Goal: Information Seeking & Learning: Learn about a topic

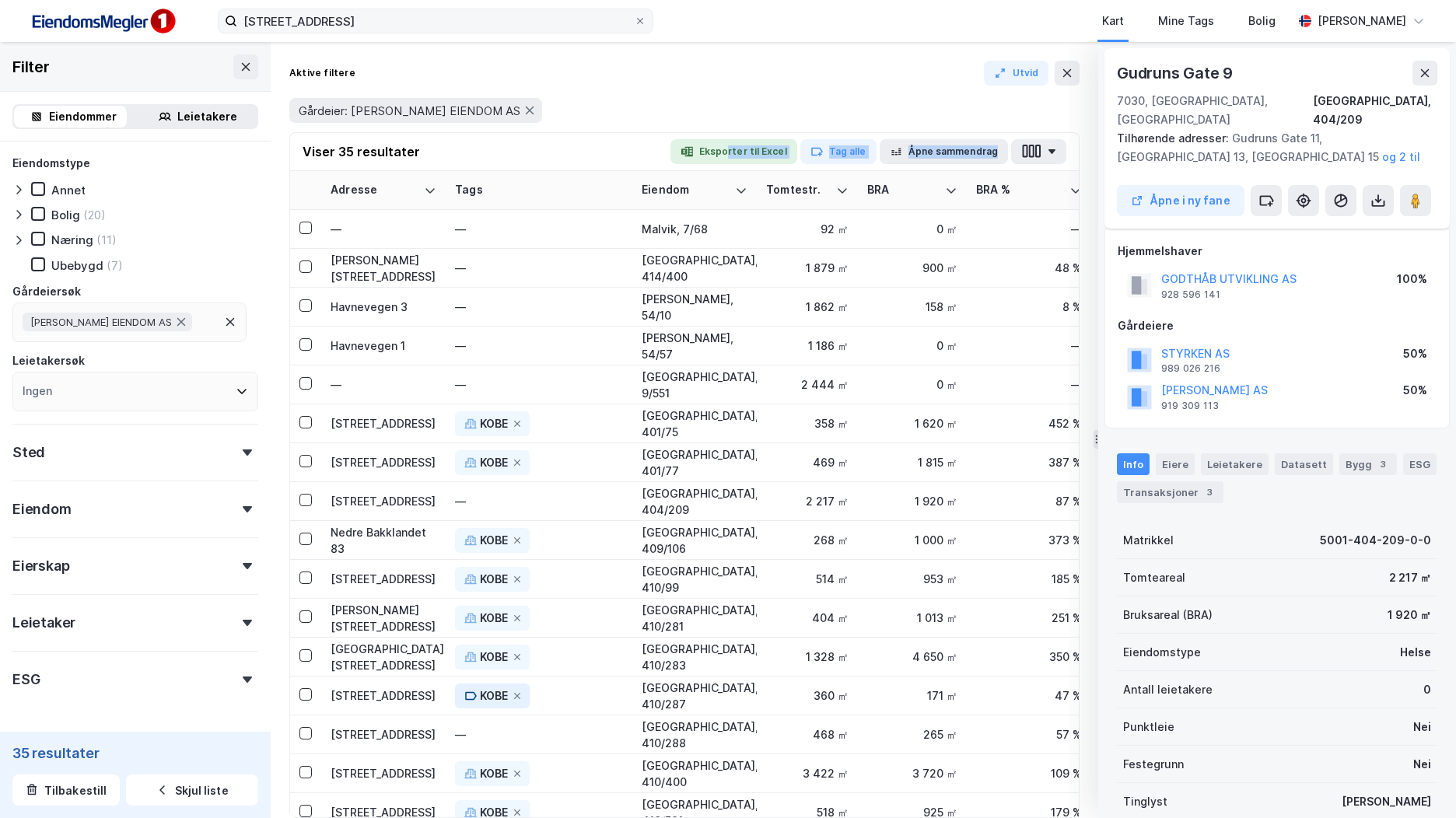
scroll to position [311, 0]
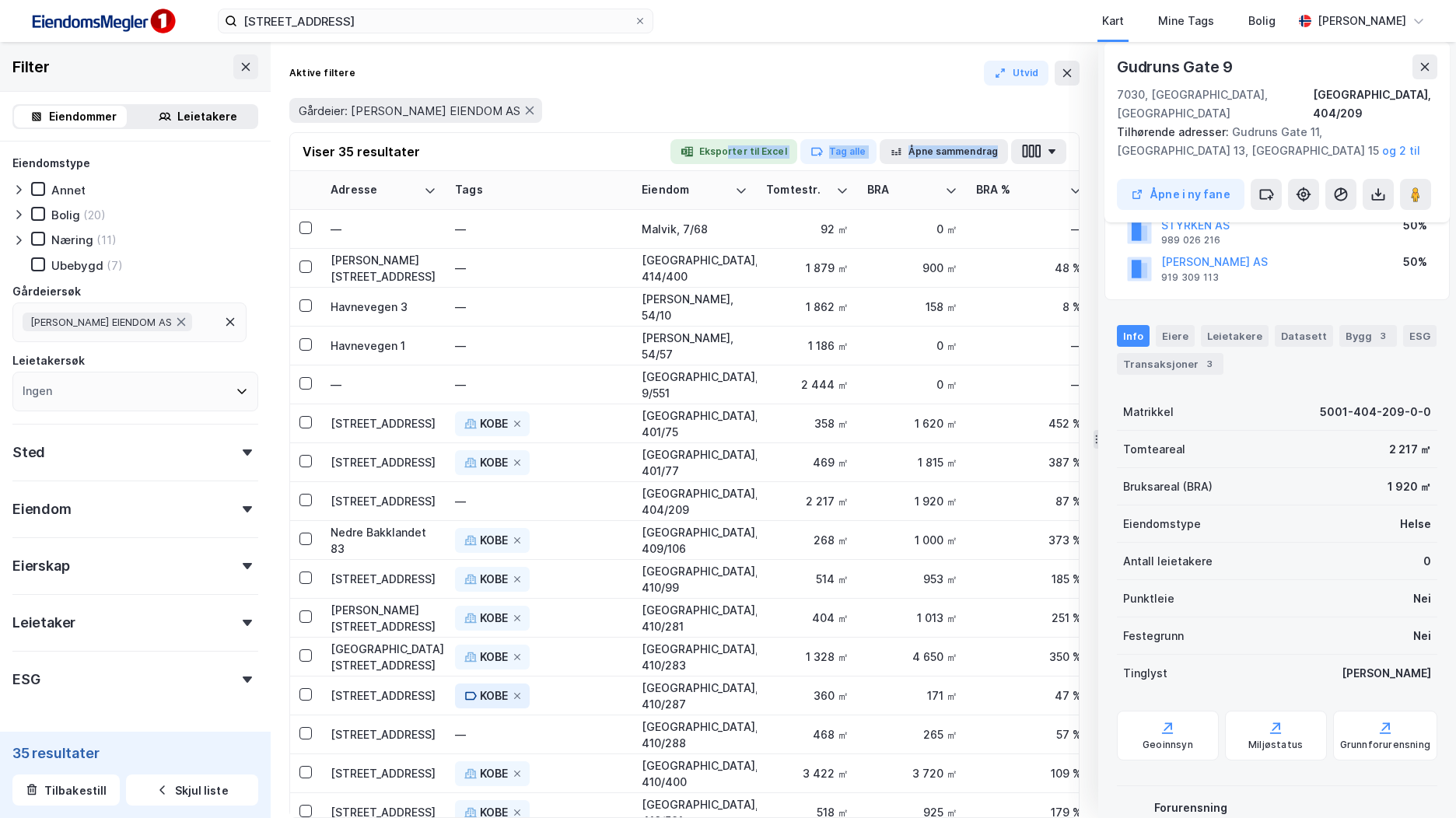
click at [112, 18] on img at bounding box center [103, 21] width 155 height 35
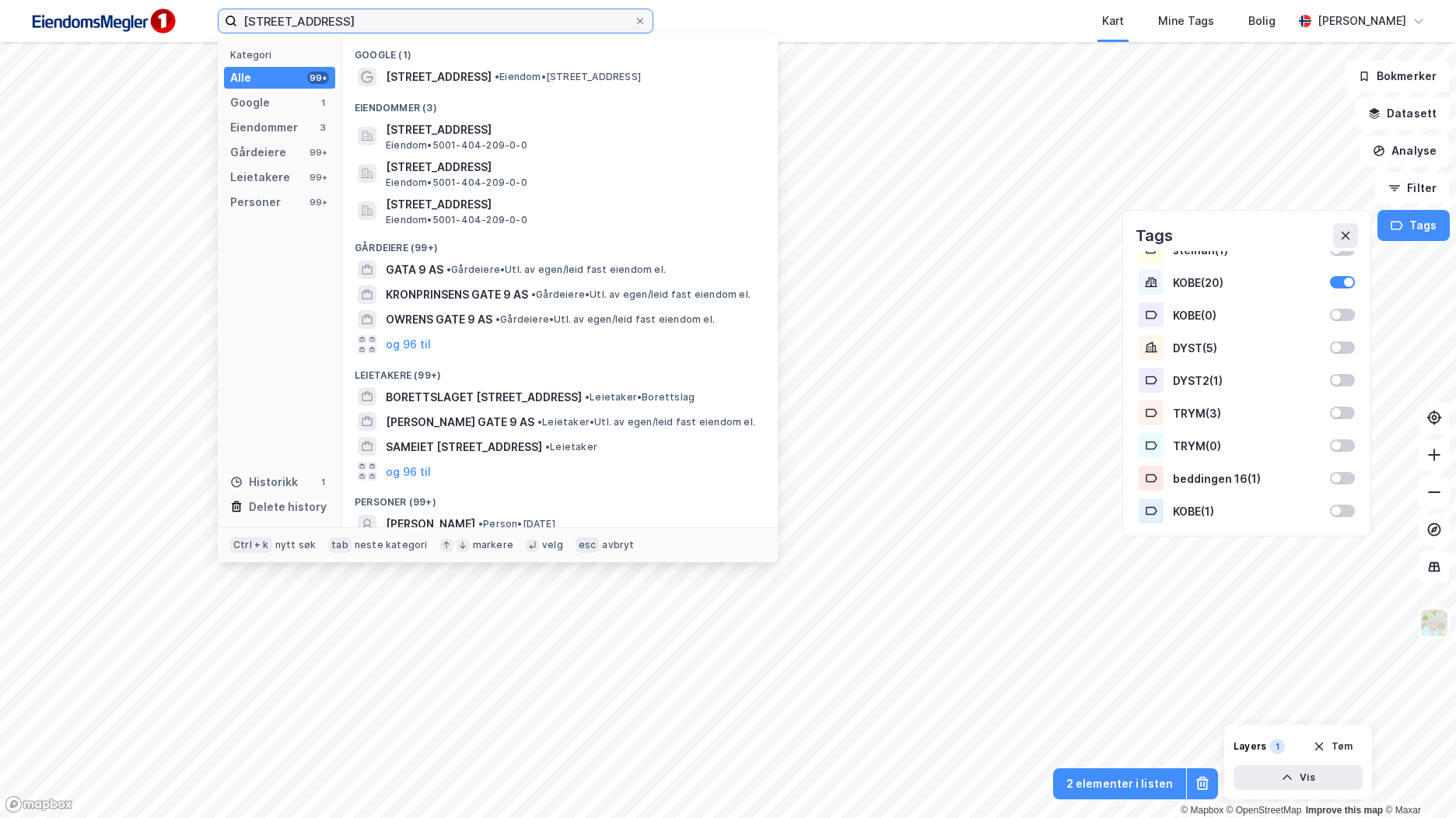
drag, startPoint x: 284, startPoint y: 25, endPoint x: 207, endPoint y: 25, distance: 77.0
click at [206, 25] on div "[STREET_ADDRESS] Kategori Alle 99+ Google 1 Eiendommer 3 Gårdeiere 99+ Leietake…" at bounding box center [728, 20] width 1456 height 42
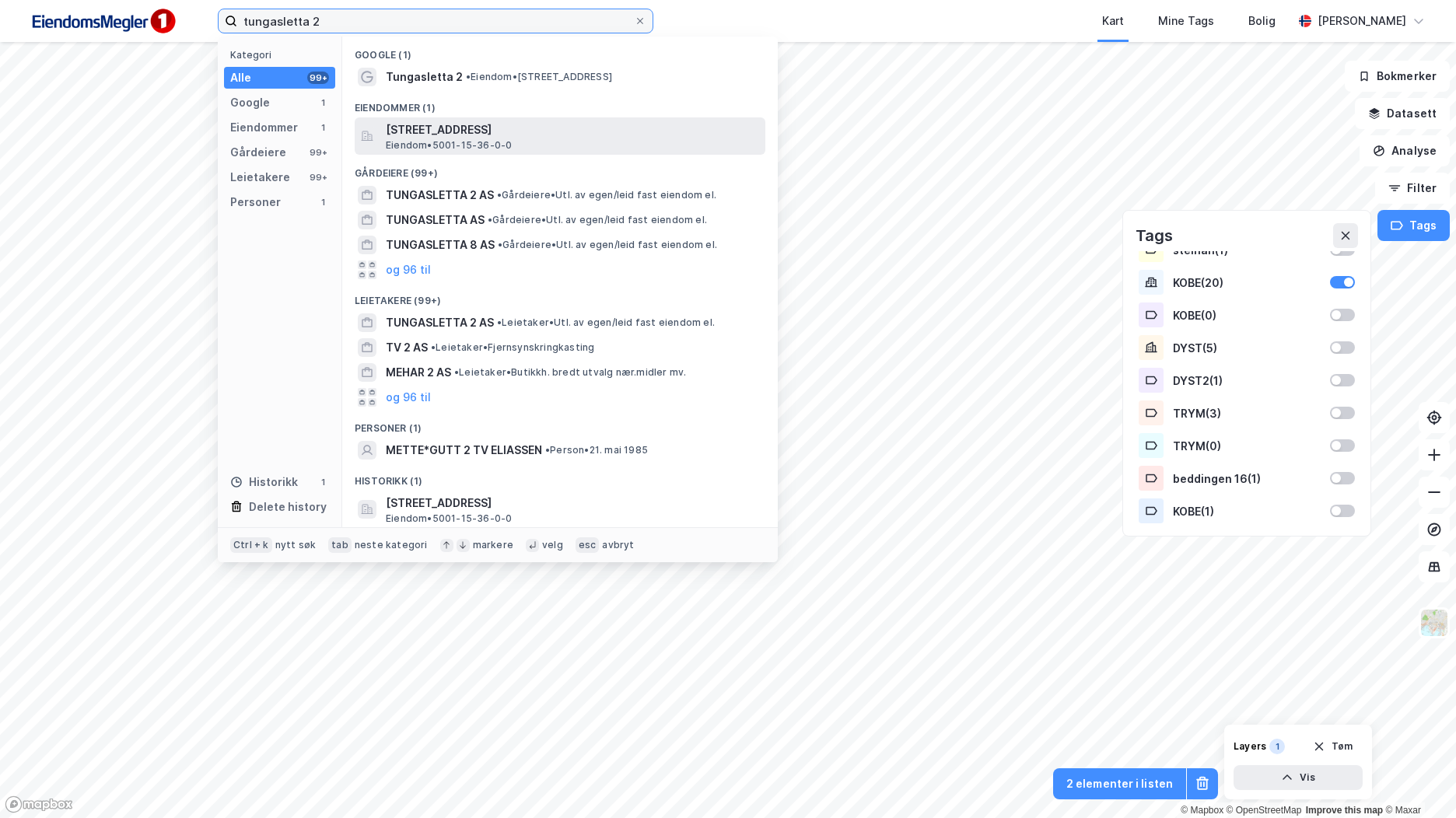
type input "tungasletta 2"
click at [567, 152] on div "[STREET_ADDRESS] Eiendom • 5001-15-36-0-0" at bounding box center [559, 136] width 411 height 37
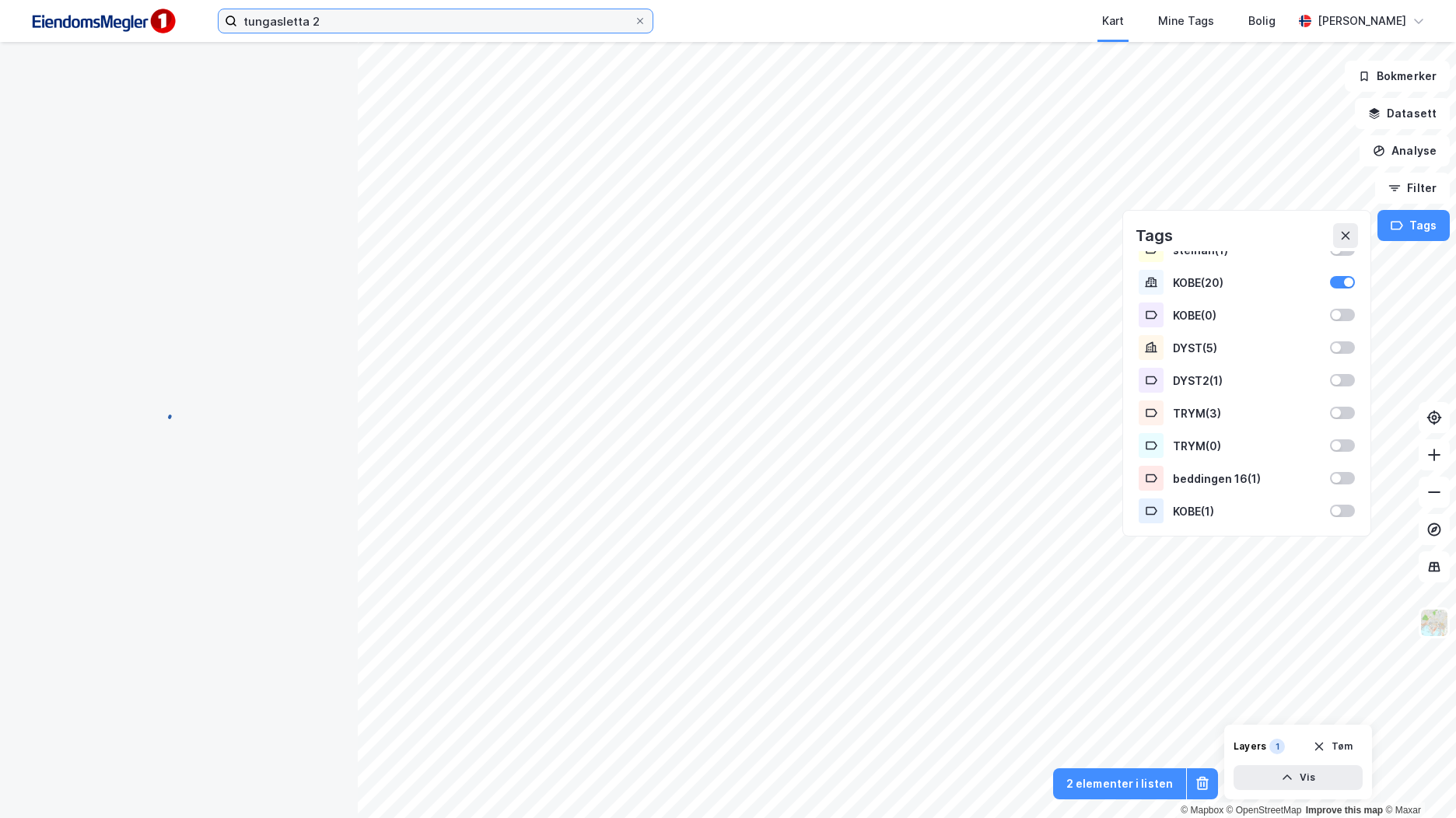
click at [394, 21] on input "tungasletta 2" at bounding box center [435, 21] width 397 height 23
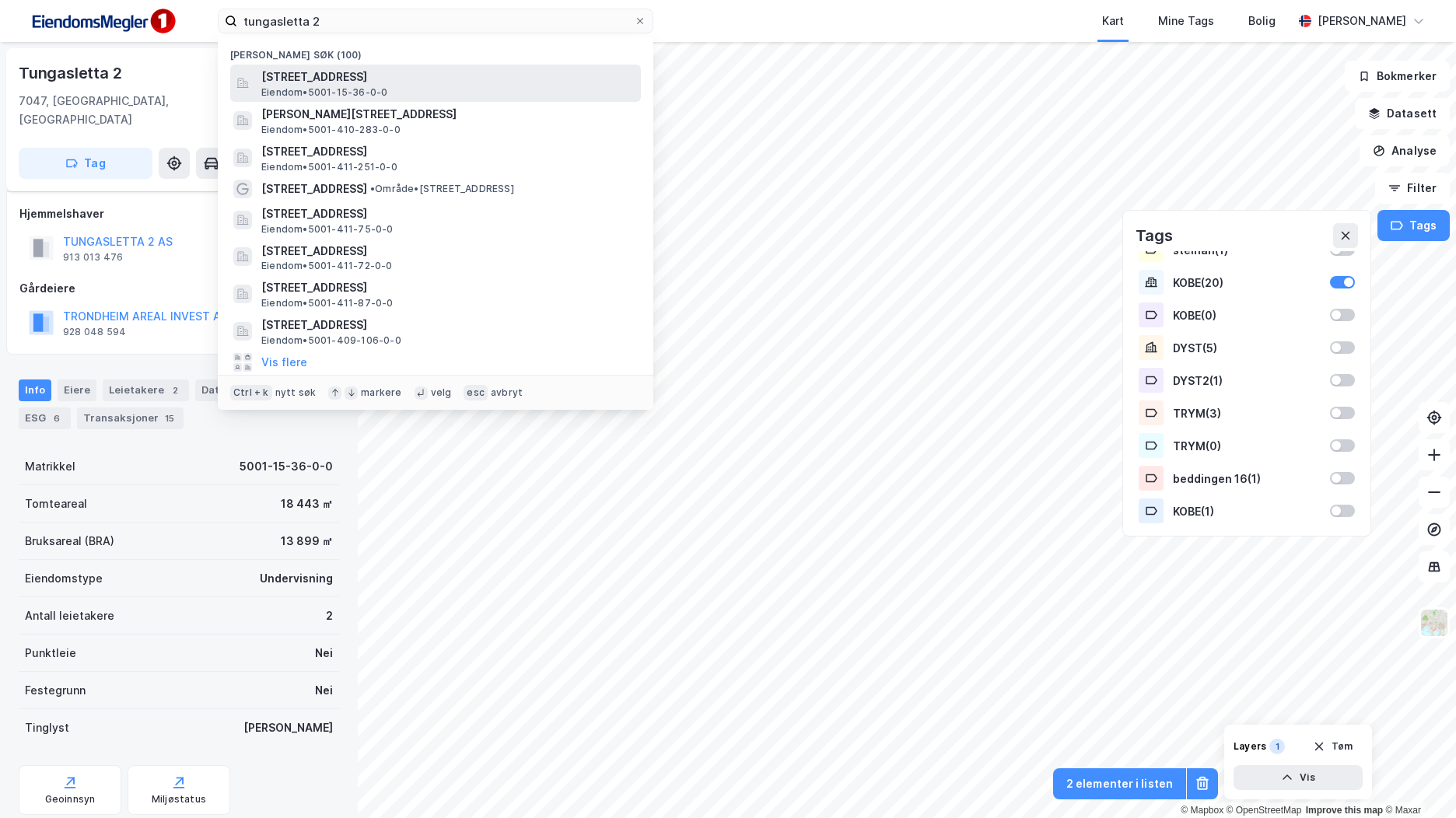
click at [418, 78] on span "[STREET_ADDRESS]" at bounding box center [447, 77] width 374 height 18
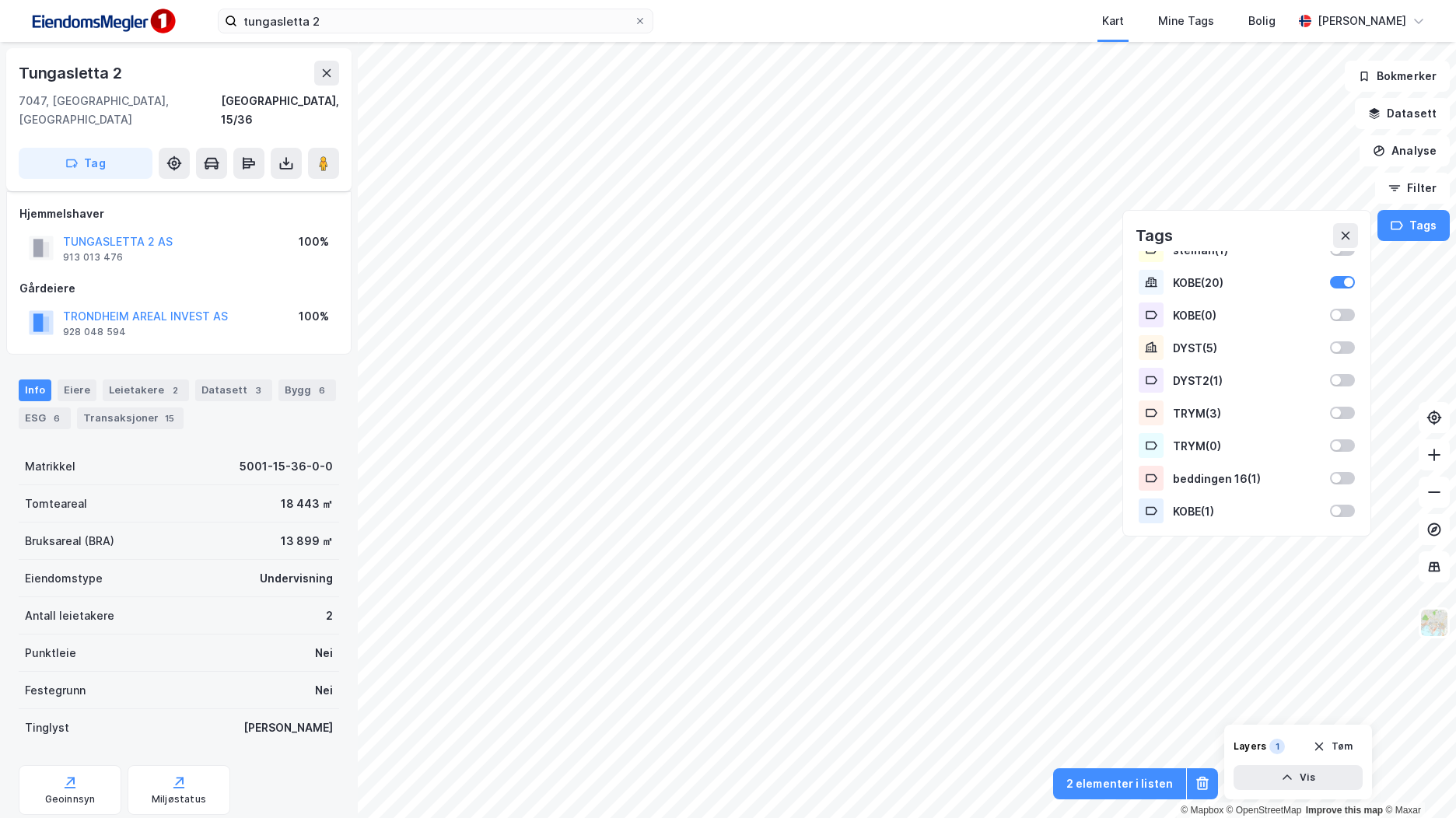
scroll to position [29, 0]
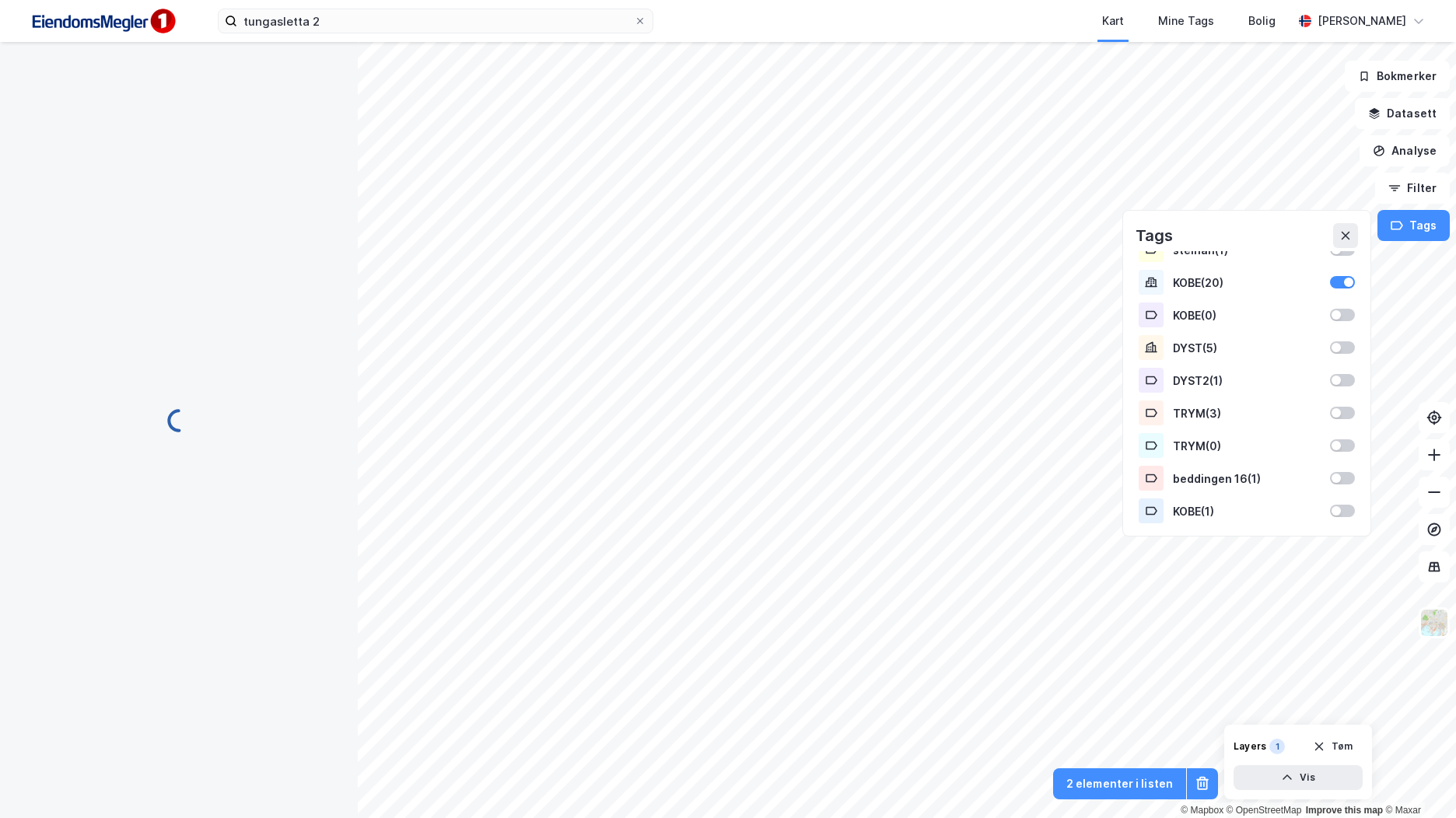
scroll to position [29, 0]
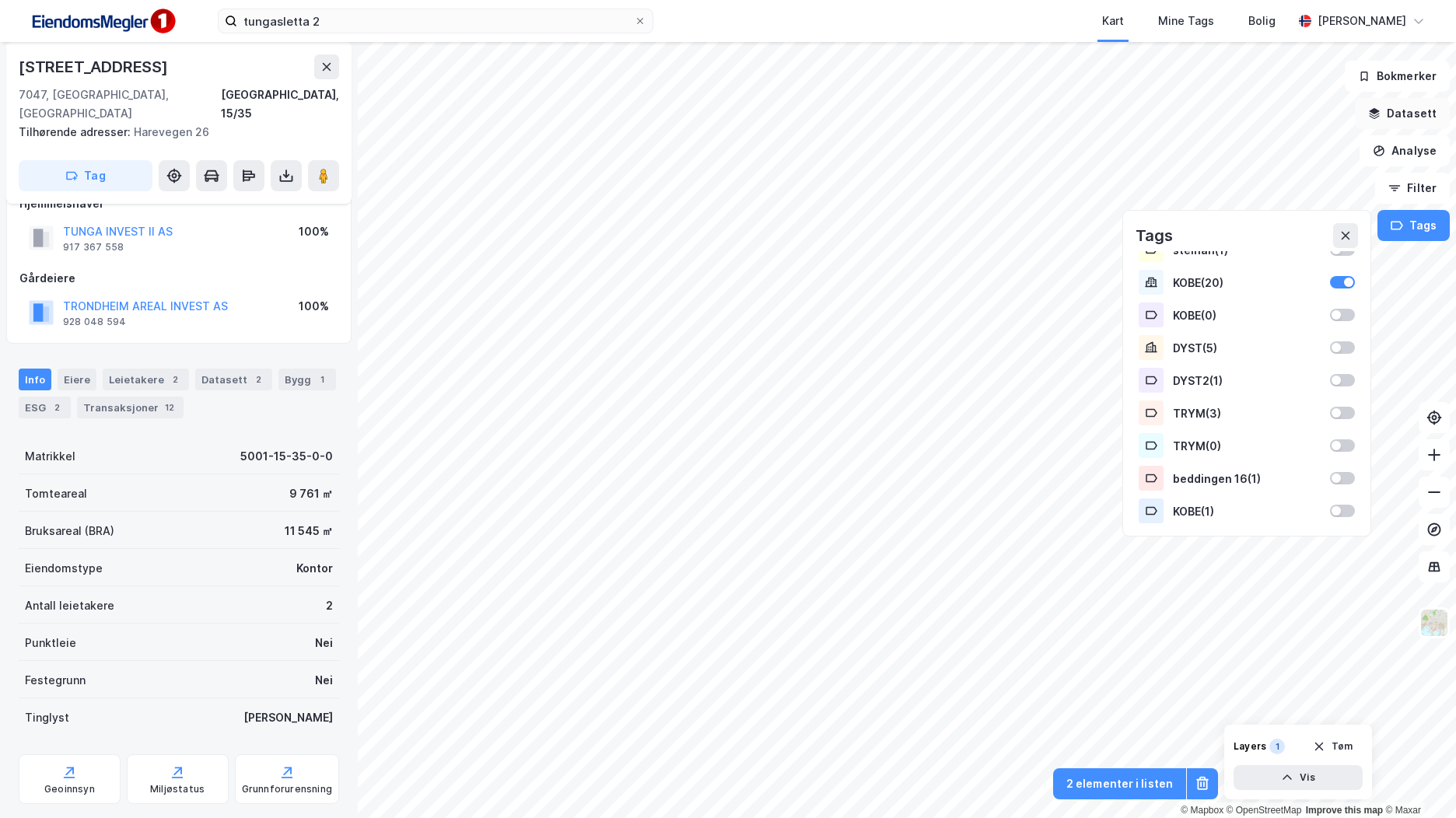
click at [1423, 115] on button "Datasett" at bounding box center [1403, 114] width 95 height 31
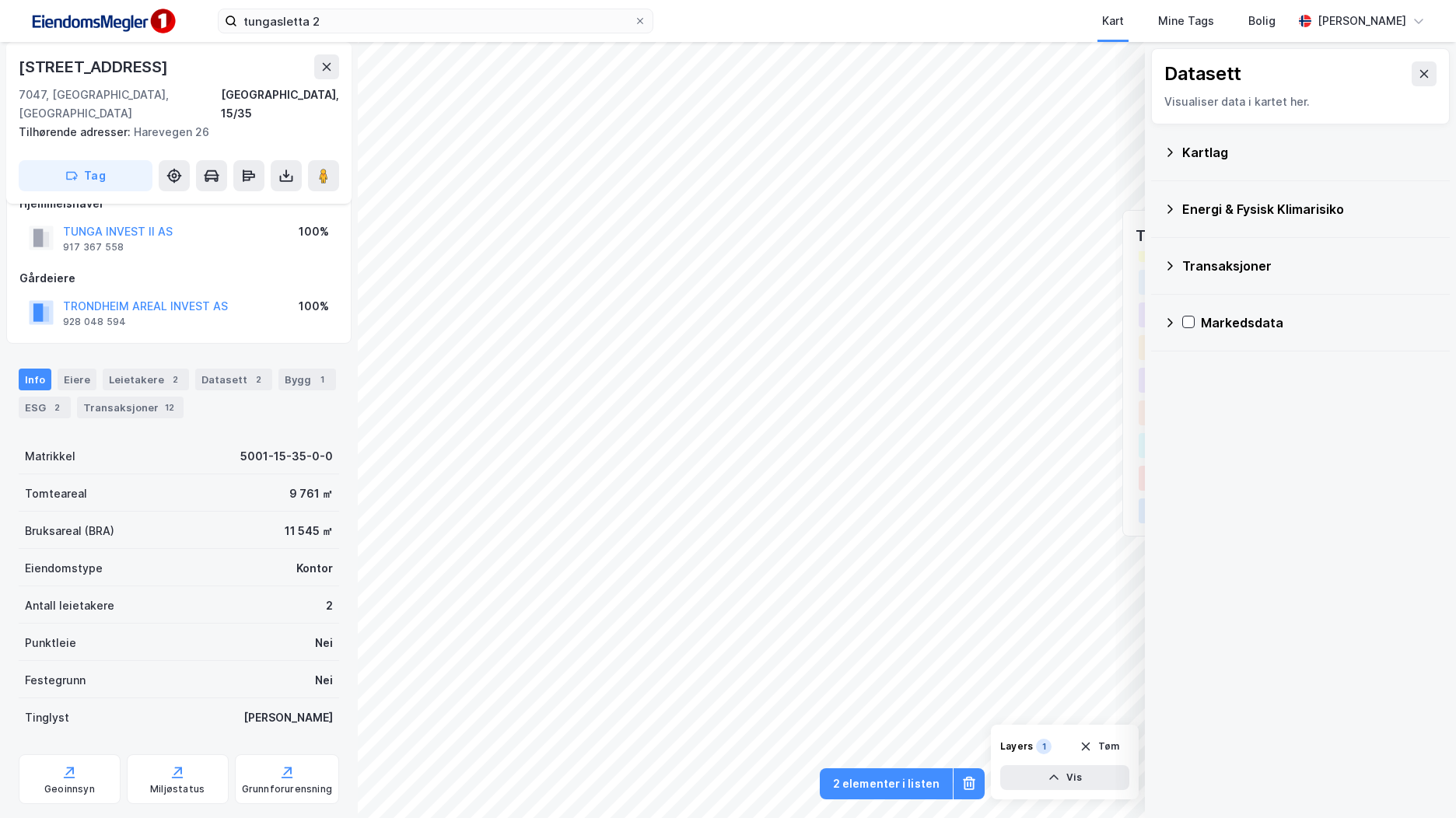
click at [1194, 152] on div "Kartlag" at bounding box center [1309, 151] width 255 height 18
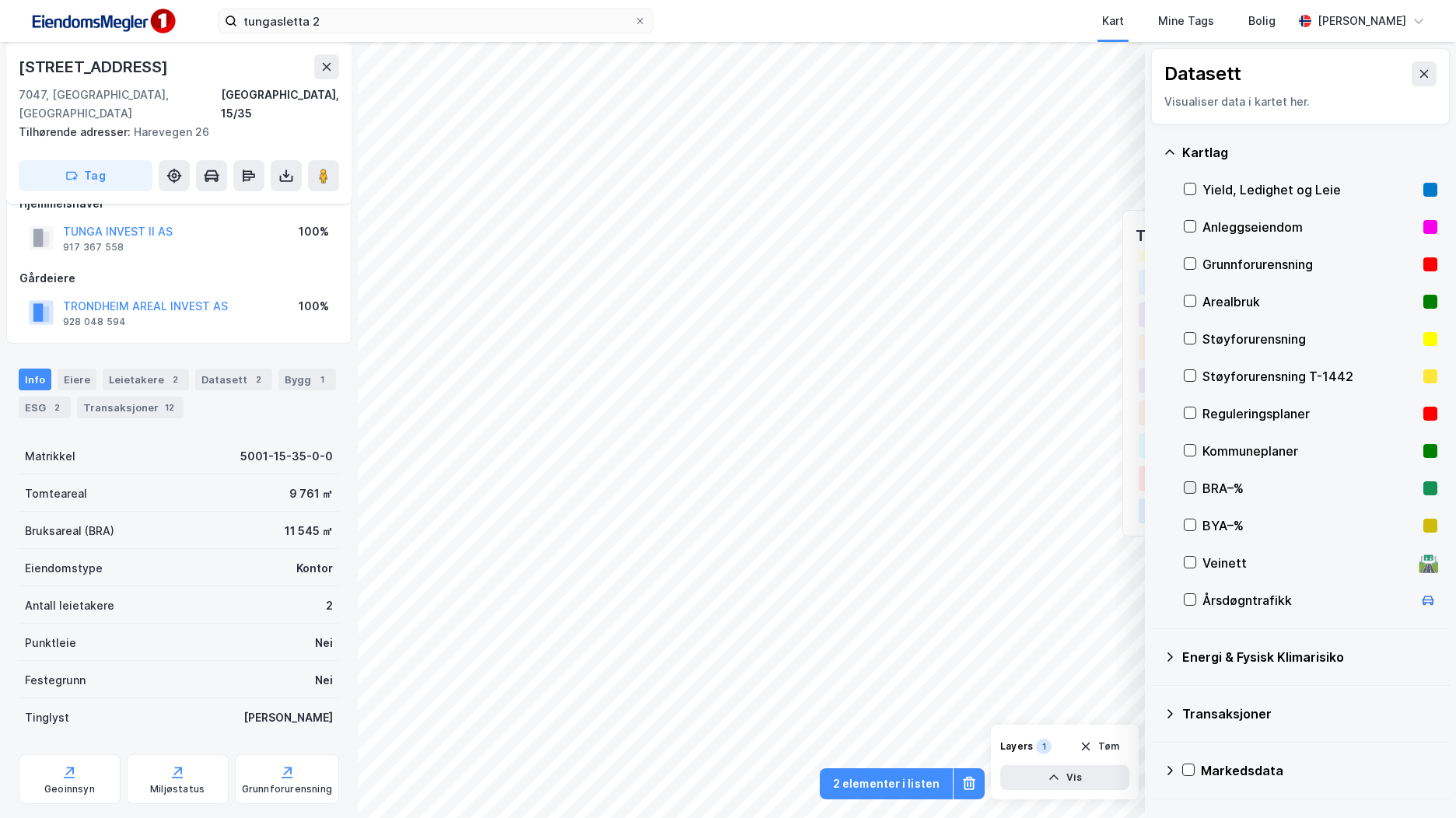
click at [1194, 491] on icon at bounding box center [1190, 487] width 11 height 11
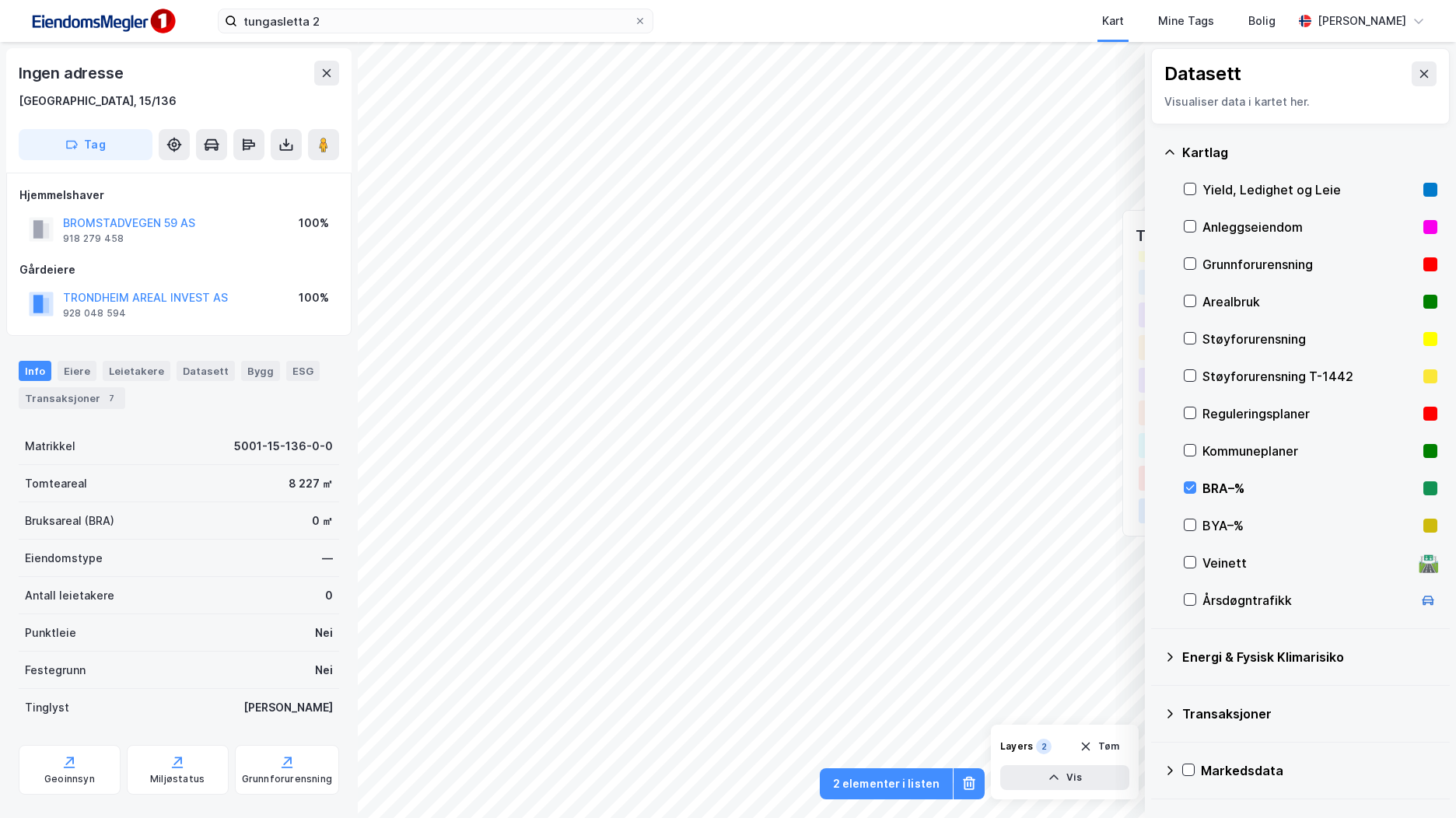
scroll to position [29, 0]
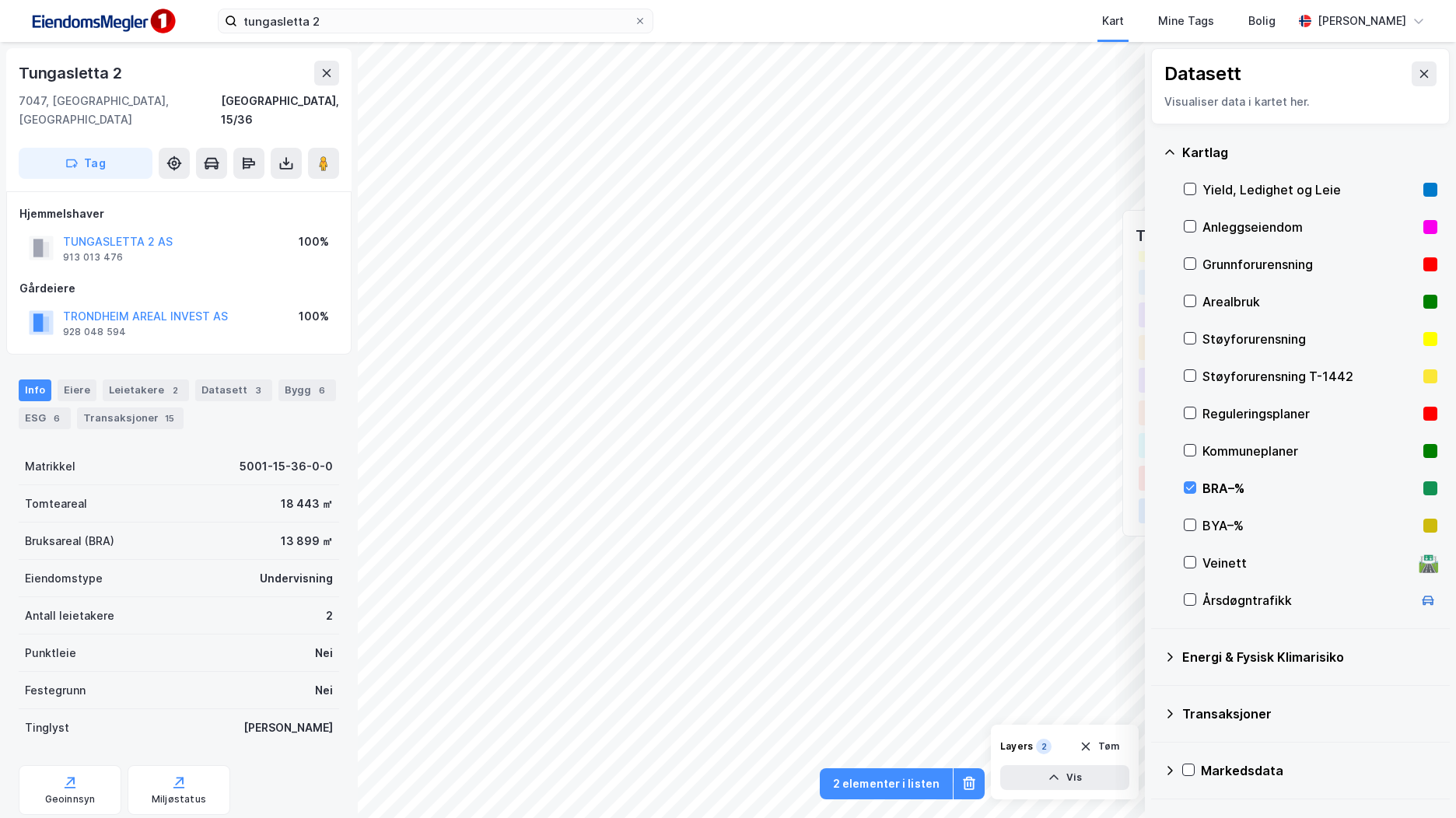
scroll to position [29, 0]
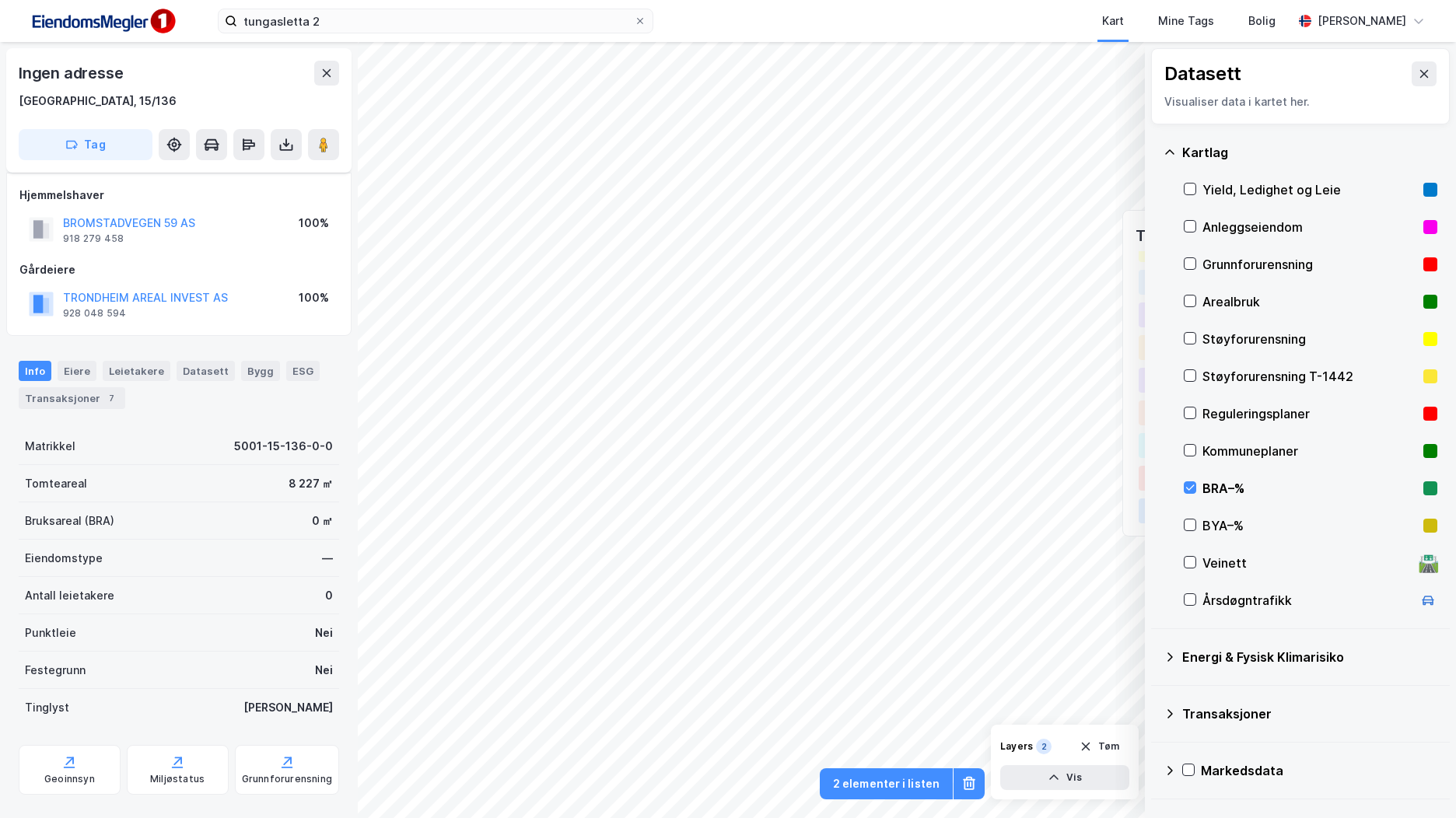
scroll to position [29, 0]
